Goal: Navigation & Orientation: Understand site structure

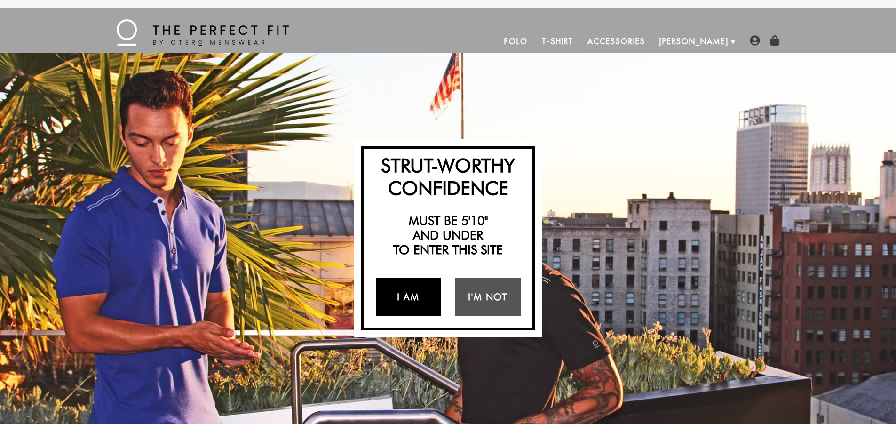
click at [414, 304] on link "I Am" at bounding box center [408, 297] width 65 height 38
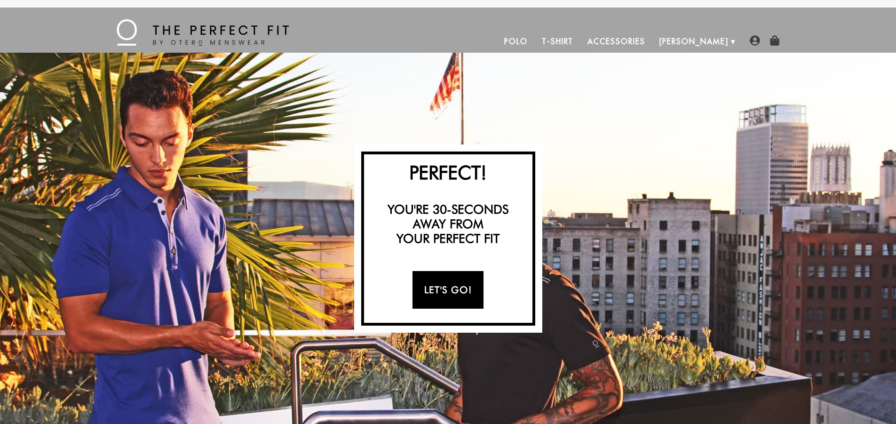
click at [469, 288] on link "Let's Go!" at bounding box center [448, 290] width 71 height 38
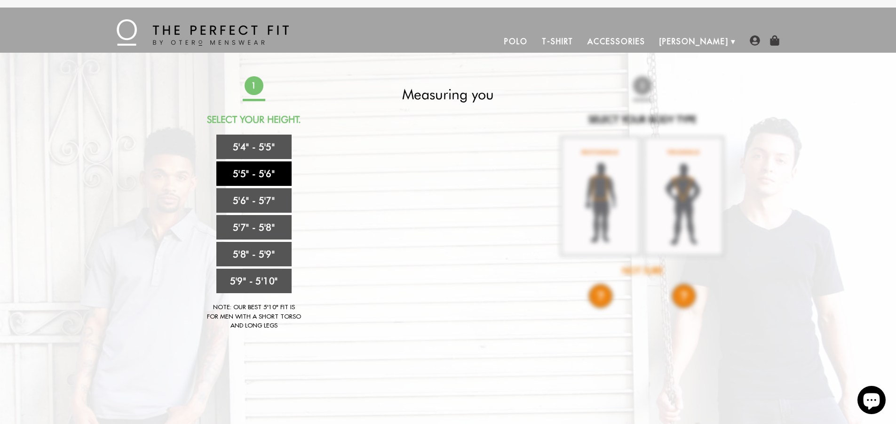
click at [250, 180] on link "5'5" - 5'6"" at bounding box center [253, 173] width 75 height 24
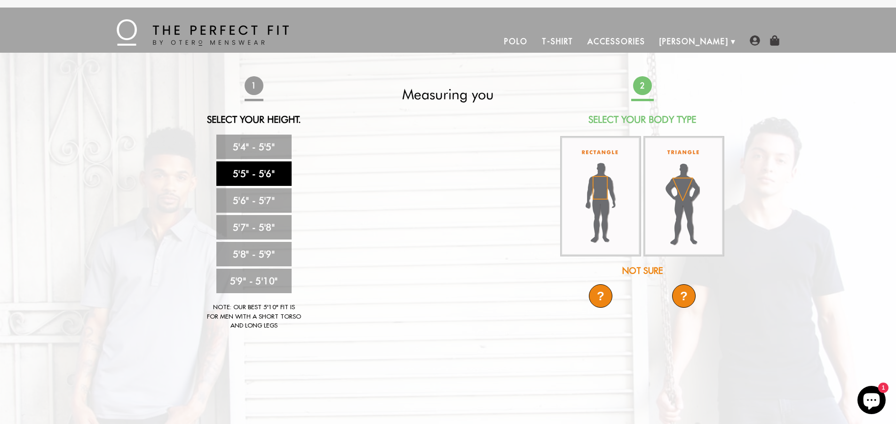
click at [581, 39] on link "T-Shirt" at bounding box center [558, 41] width 46 height 23
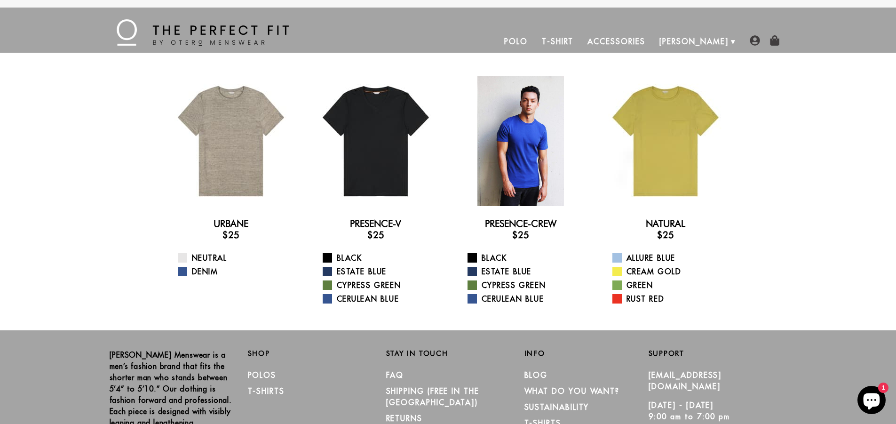
click at [530, 195] on div at bounding box center [521, 141] width 130 height 130
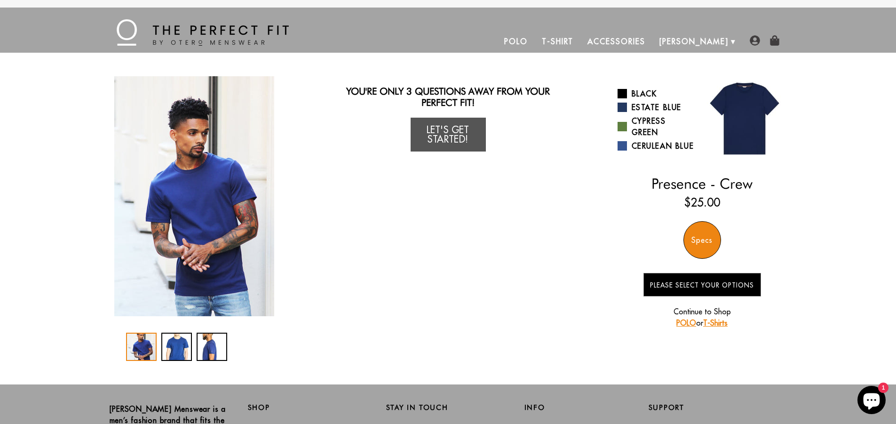
click at [454, 34] on ul "Polo T-Shirt Accessories Otero About Us How We Do It" at bounding box center [512, 41] width 447 height 23
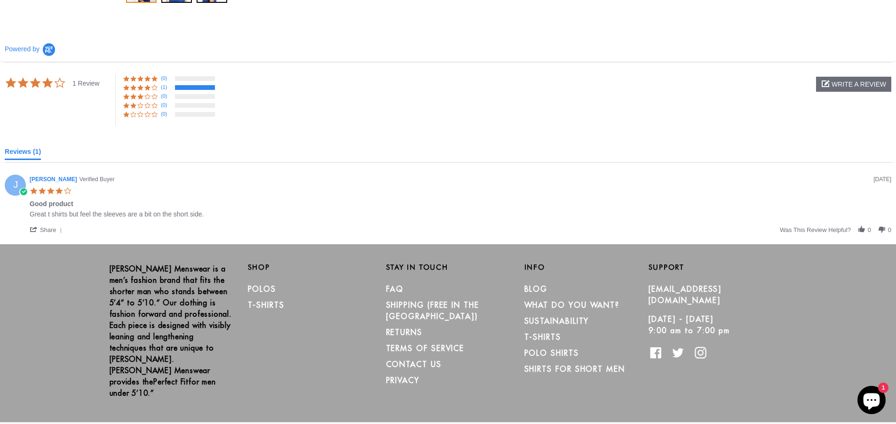
scroll to position [360, 0]
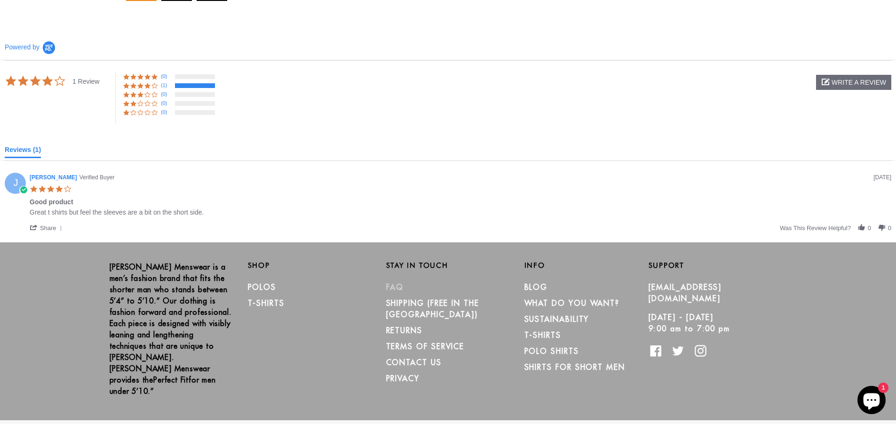
click at [393, 287] on link "FAQ" at bounding box center [395, 286] width 18 height 9
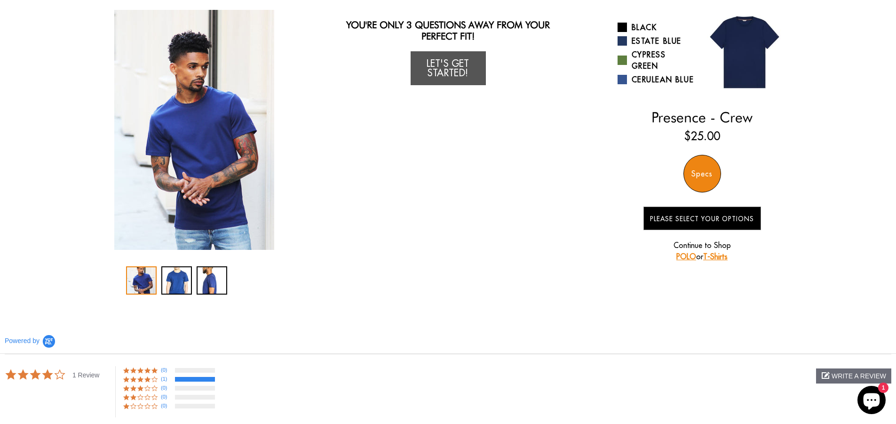
scroll to position [0, 0]
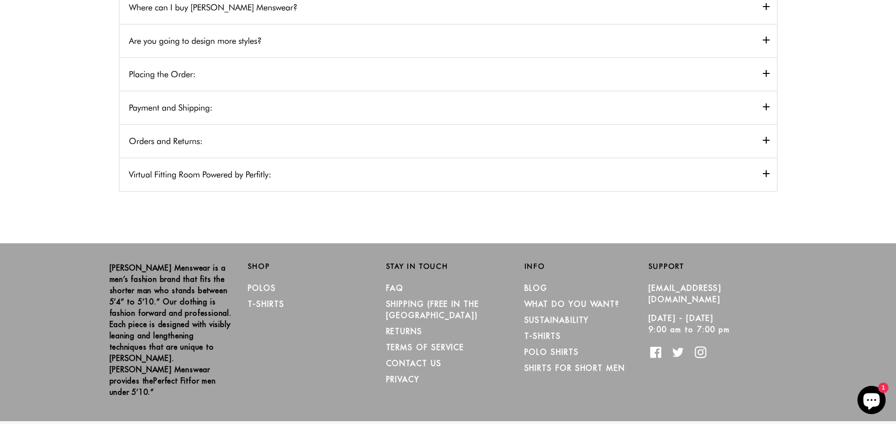
scroll to position [388, 0]
click at [410, 358] on link "CONTACT US" at bounding box center [414, 362] width 56 height 9
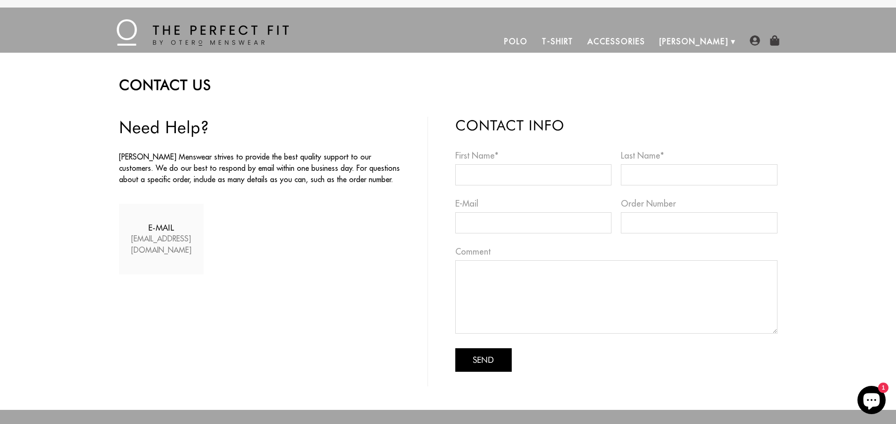
click at [752, 39] on img at bounding box center [755, 40] width 10 height 10
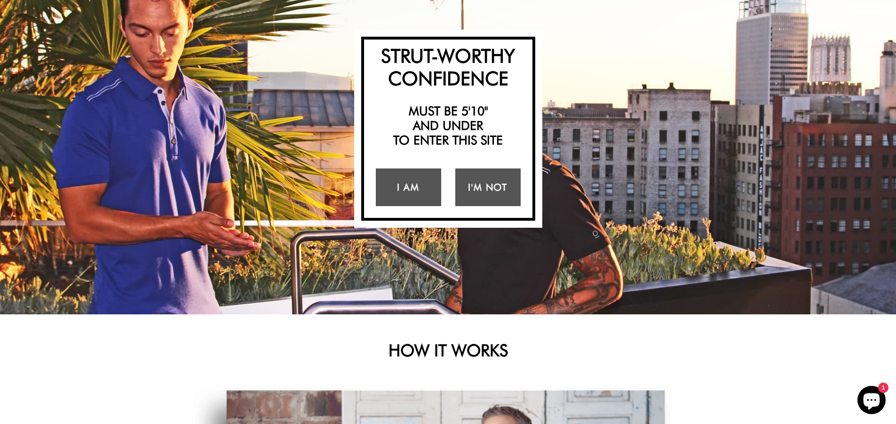
scroll to position [19, 0]
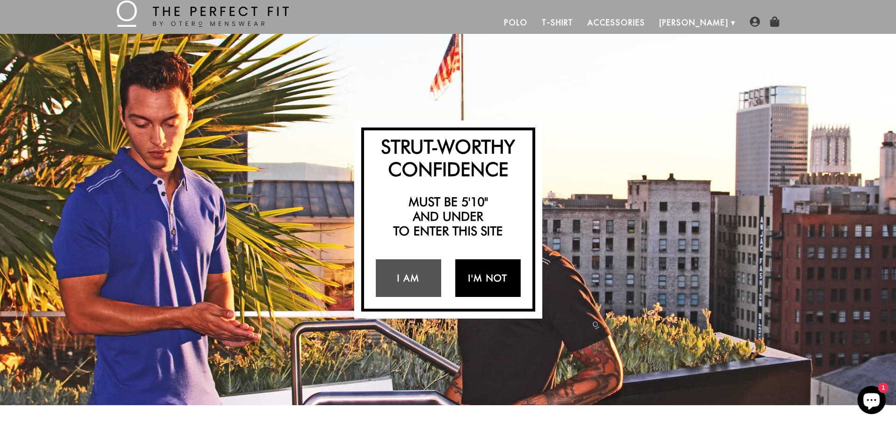
click at [480, 284] on link "I'm Not" at bounding box center [487, 278] width 65 height 38
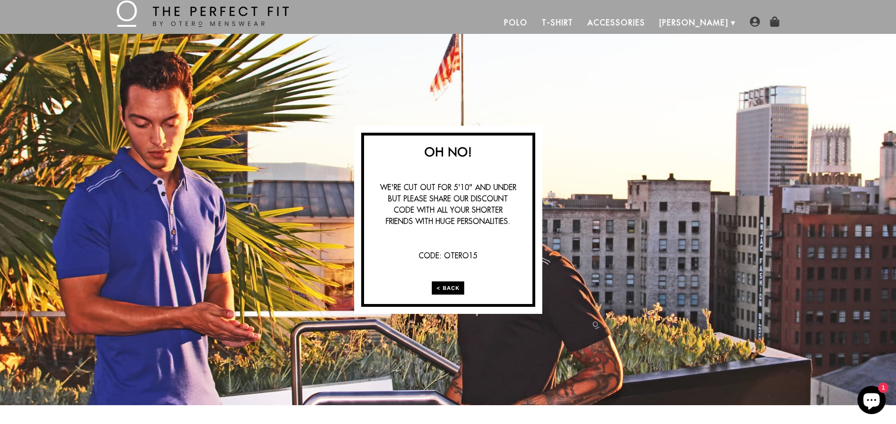
click at [452, 291] on link "< Back" at bounding box center [448, 287] width 32 height 13
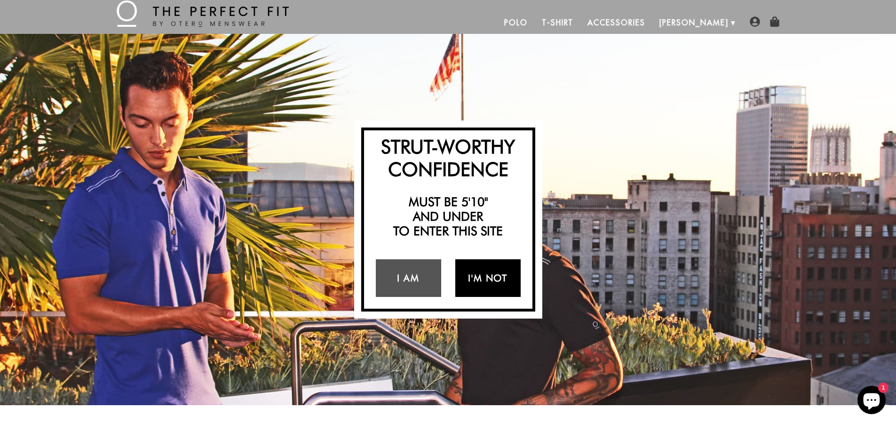
click at [481, 286] on link "I'm Not" at bounding box center [487, 278] width 65 height 38
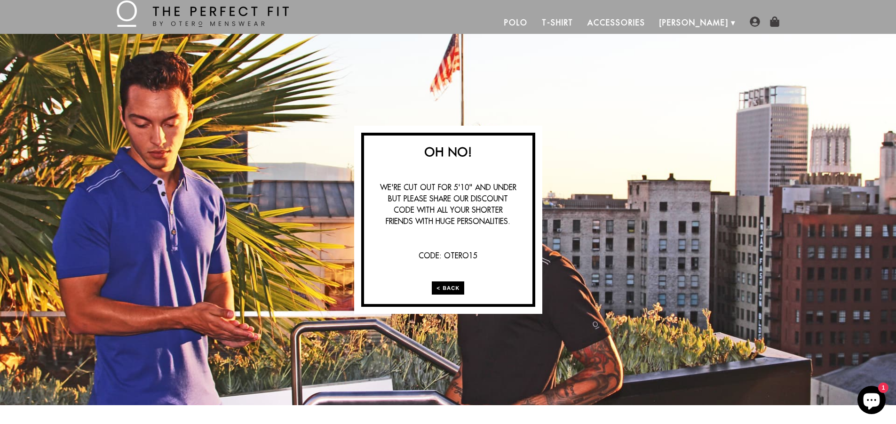
click at [446, 287] on link "< Back" at bounding box center [448, 287] width 32 height 13
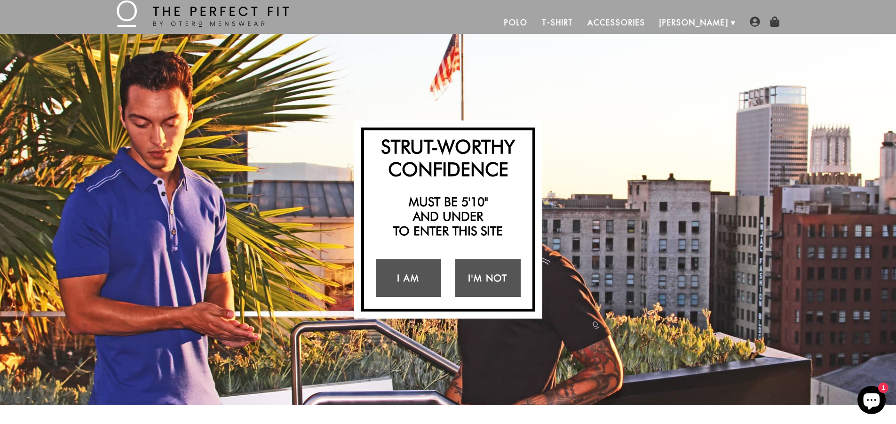
scroll to position [706, 0]
